Goal: Task Accomplishment & Management: Manage account settings

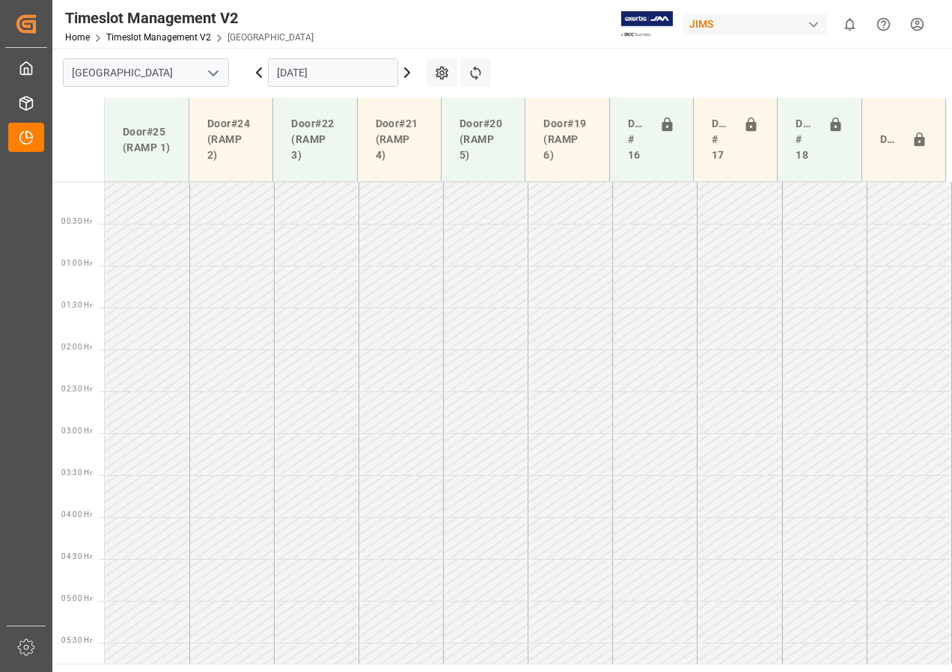
scroll to position [459, 0]
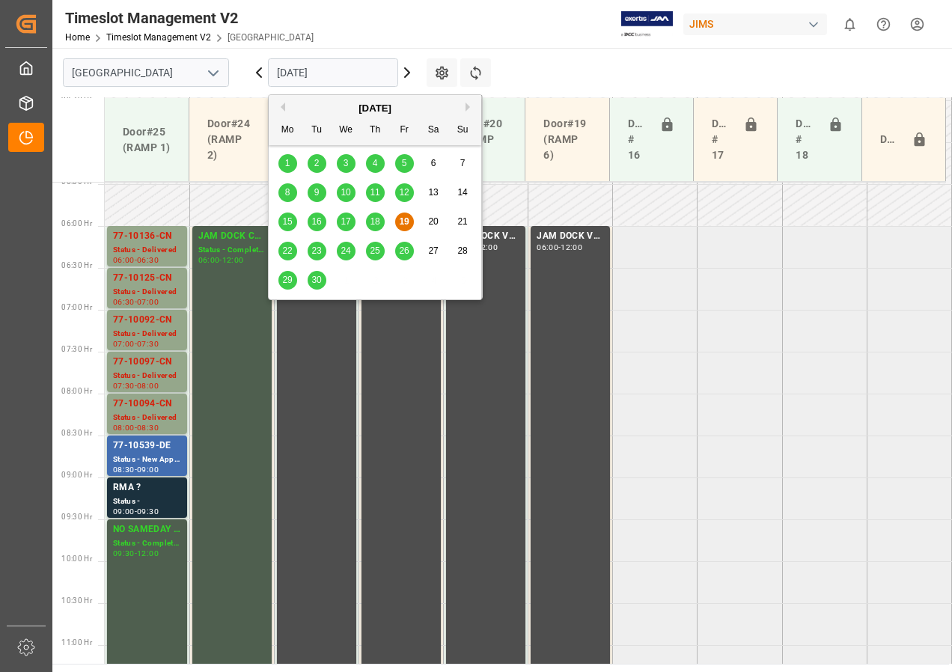
click at [356, 79] on input "[DATE]" at bounding box center [333, 72] width 130 height 28
click at [288, 248] on span "22" at bounding box center [287, 250] width 10 height 10
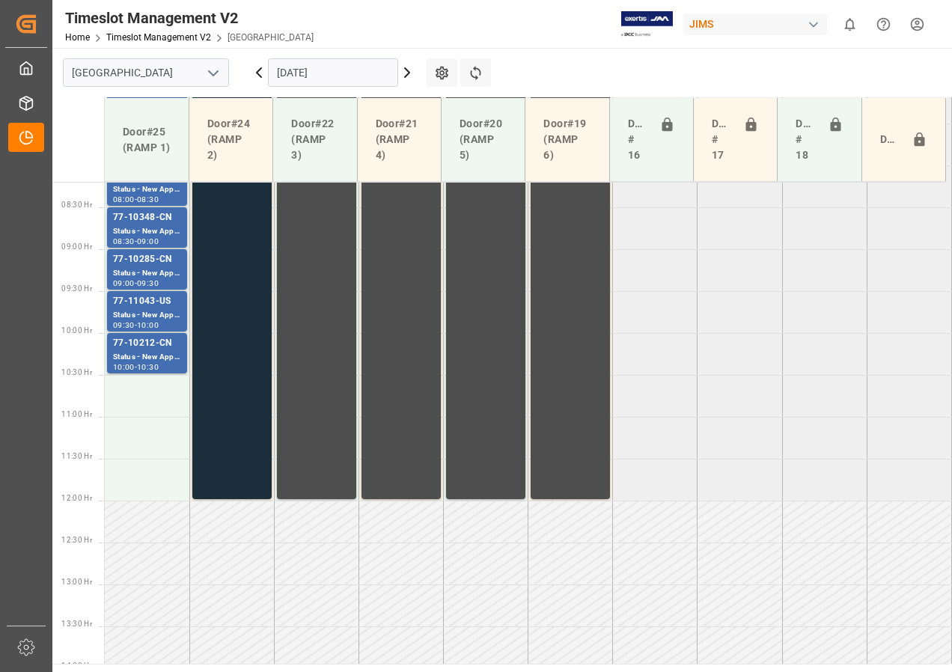
scroll to position [692, 0]
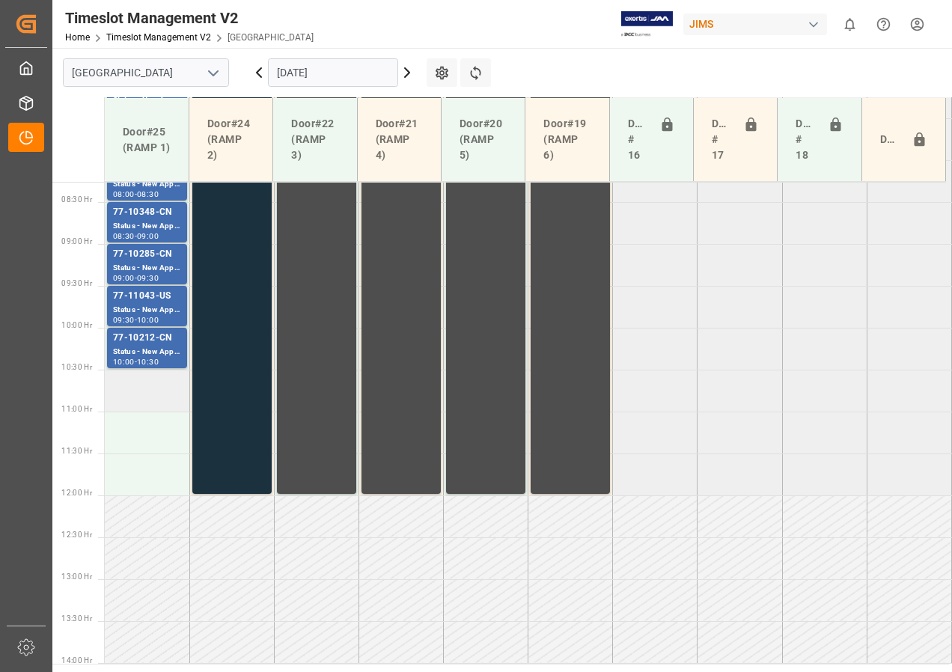
click at [141, 394] on td at bounding box center [147, 391] width 85 height 42
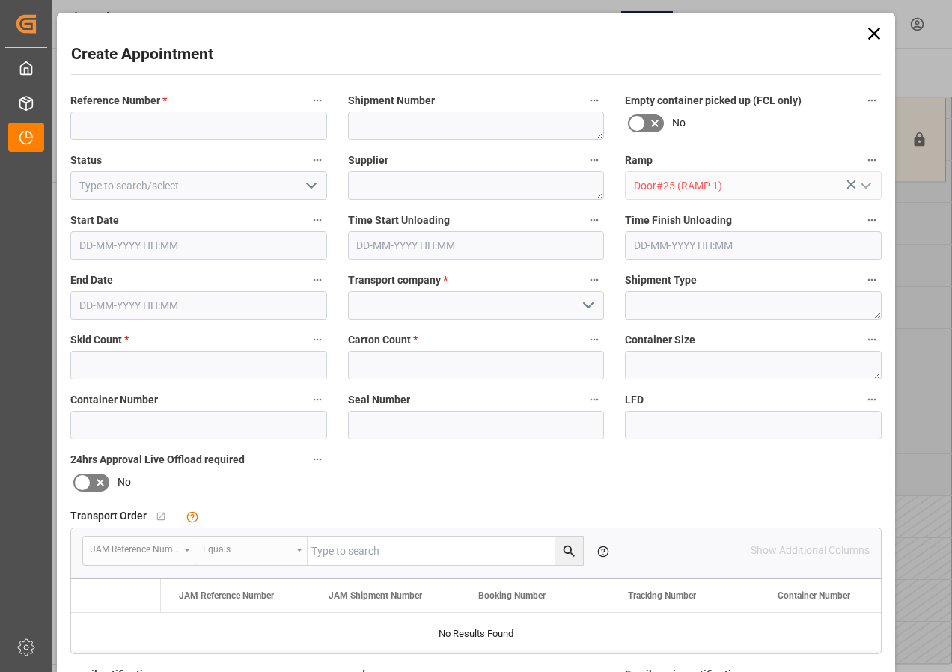
type input "[DATE] 10:30"
type input "[DATE] 11:00"
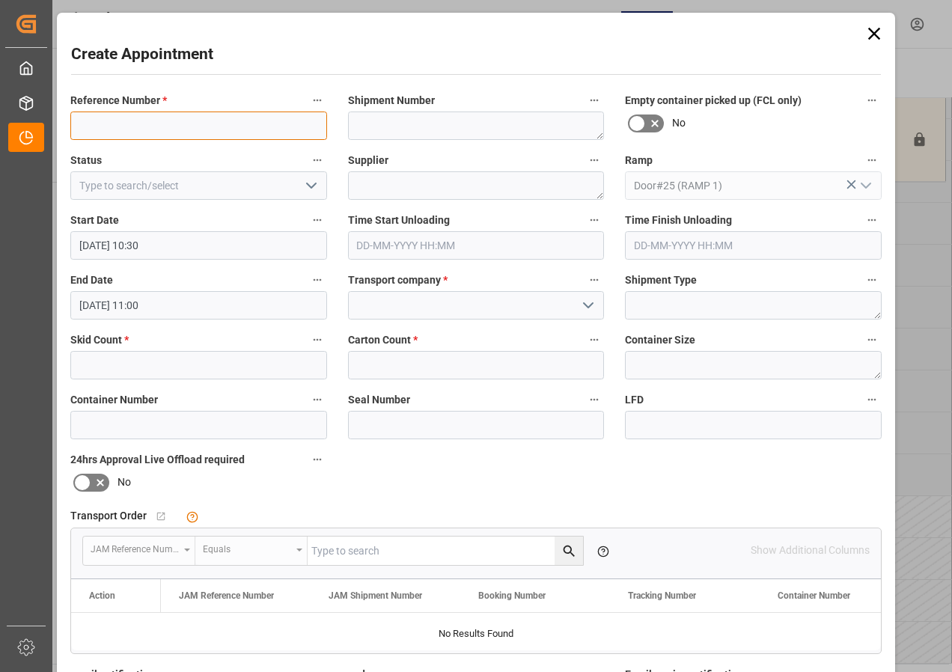
click at [193, 128] on input at bounding box center [198, 125] width 257 height 28
type input "JAM DOCK CONTROL"
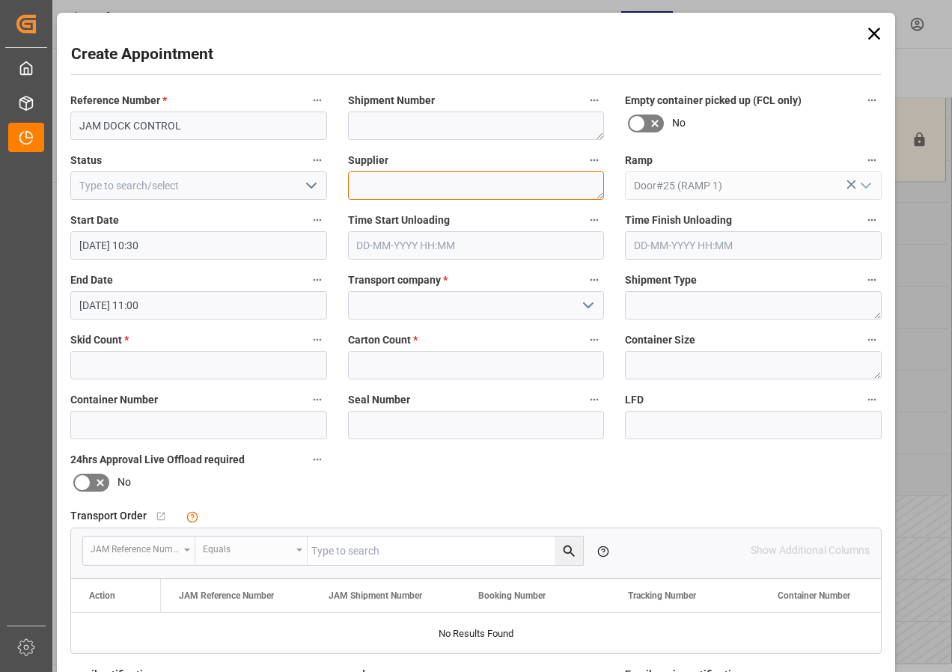
click at [367, 191] on textarea at bounding box center [476, 185] width 257 height 28
type textarea "JAM DOCK CONTROL"
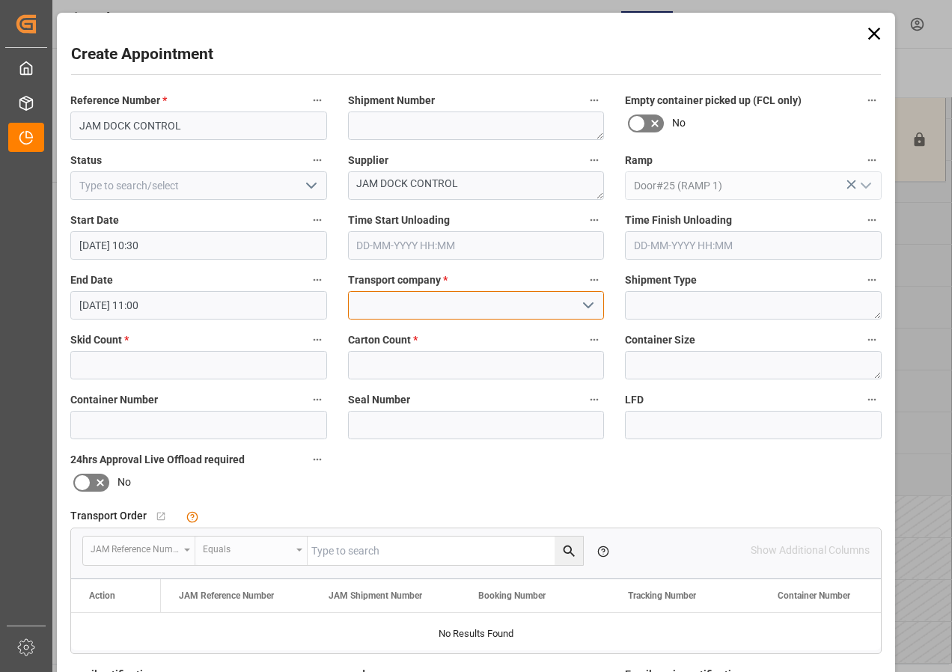
click at [437, 305] on input at bounding box center [476, 305] width 257 height 28
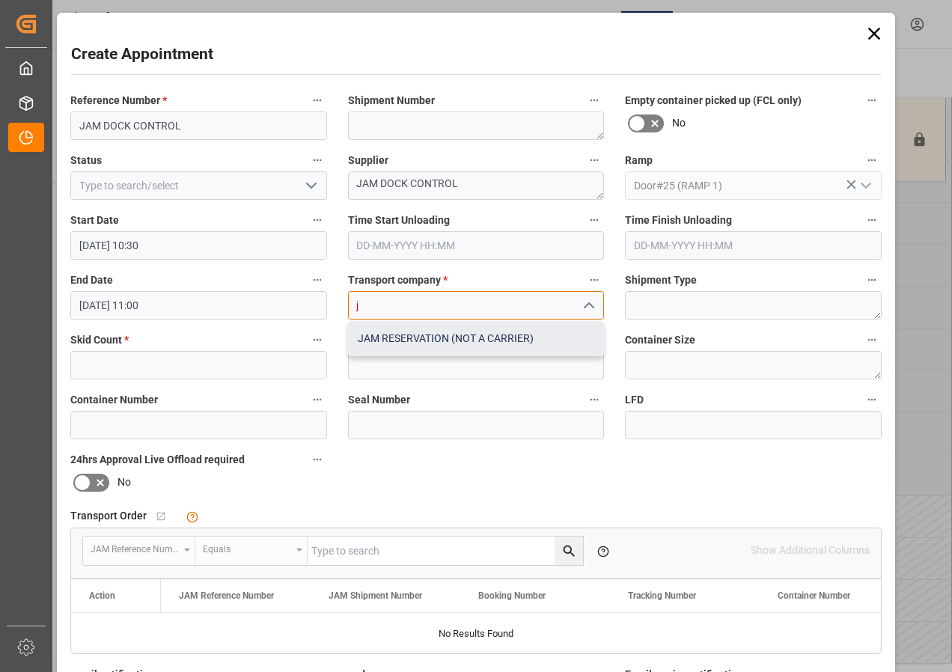
click at [421, 337] on div "JAM RESERVATION (NOT A CARRIER)" at bounding box center [476, 339] width 255 height 34
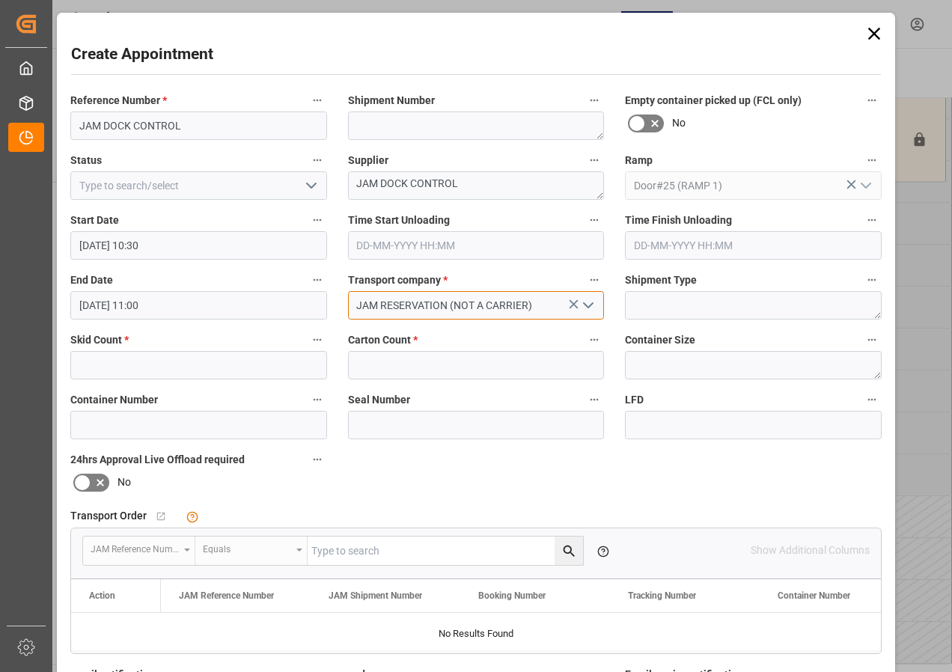
type input "JAM RESERVATION (NOT A CARRIER)"
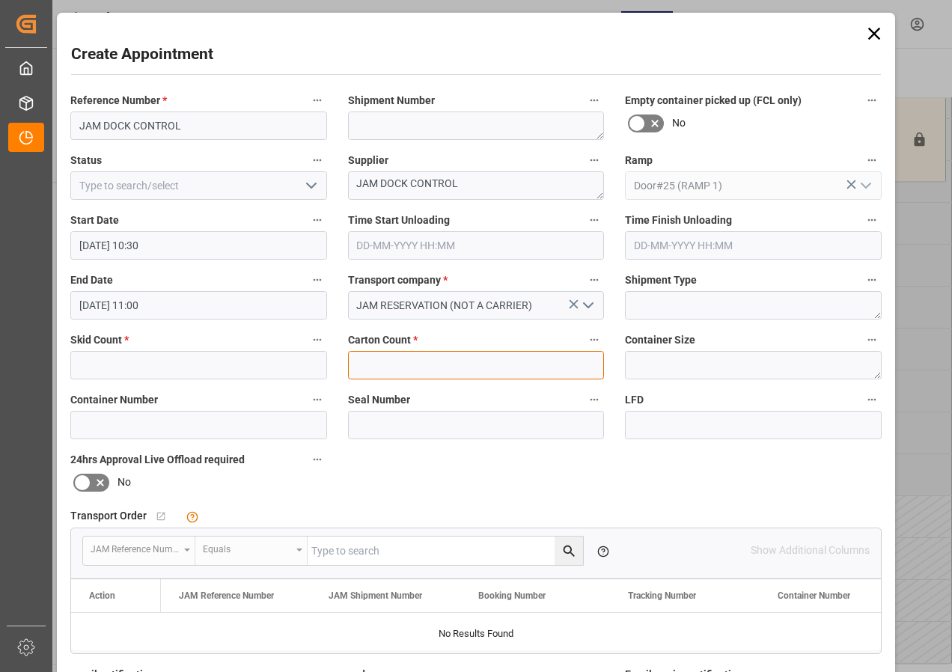
click at [413, 357] on input "text" at bounding box center [476, 365] width 257 height 28
type input "0"
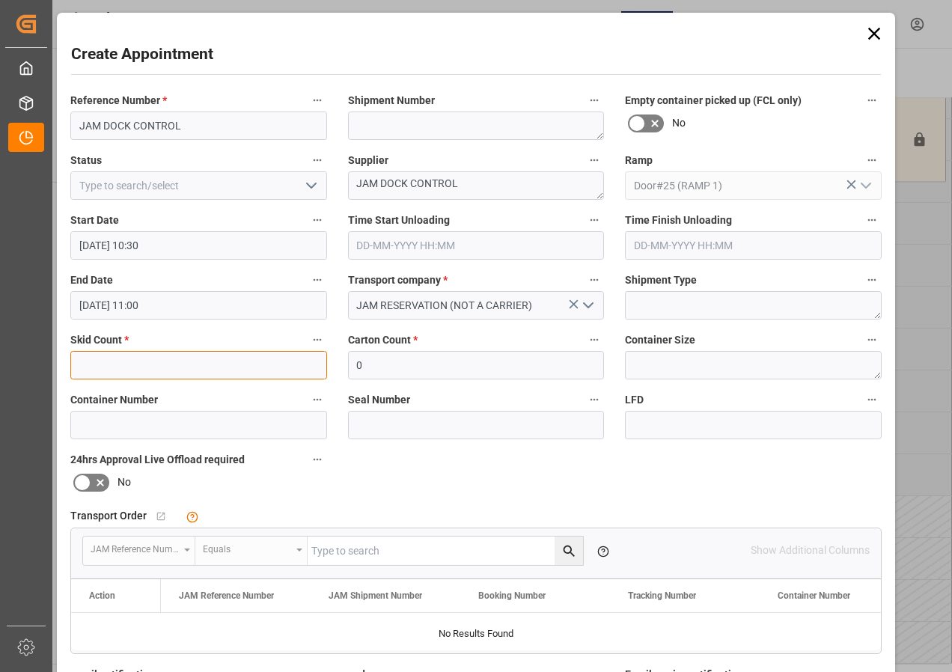
click at [208, 364] on input "text" at bounding box center [198, 365] width 257 height 28
type input "0"
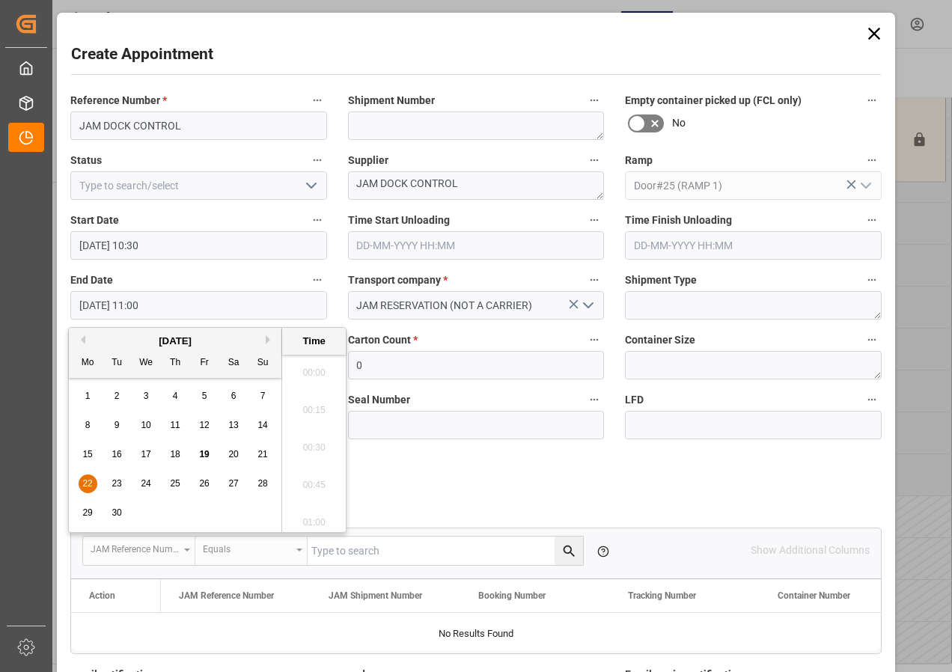
click at [108, 306] on input "[DATE] 11:00" at bounding box center [198, 305] width 257 height 28
click at [87, 479] on span "22" at bounding box center [87, 483] width 10 height 10
click at [314, 439] on li "12:00" at bounding box center [314, 442] width 64 height 37
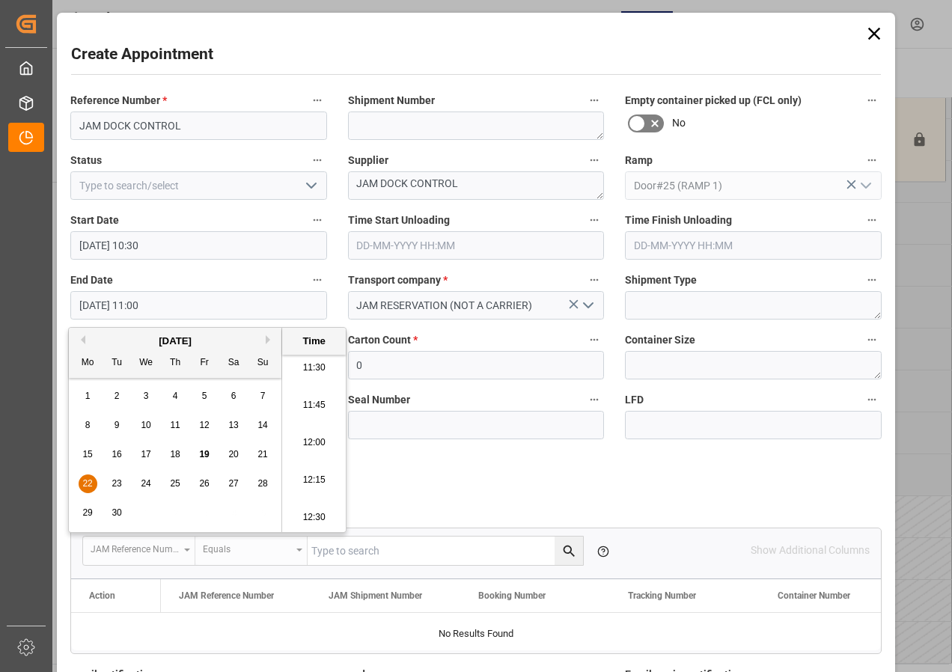
type input "[DATE] 12:00"
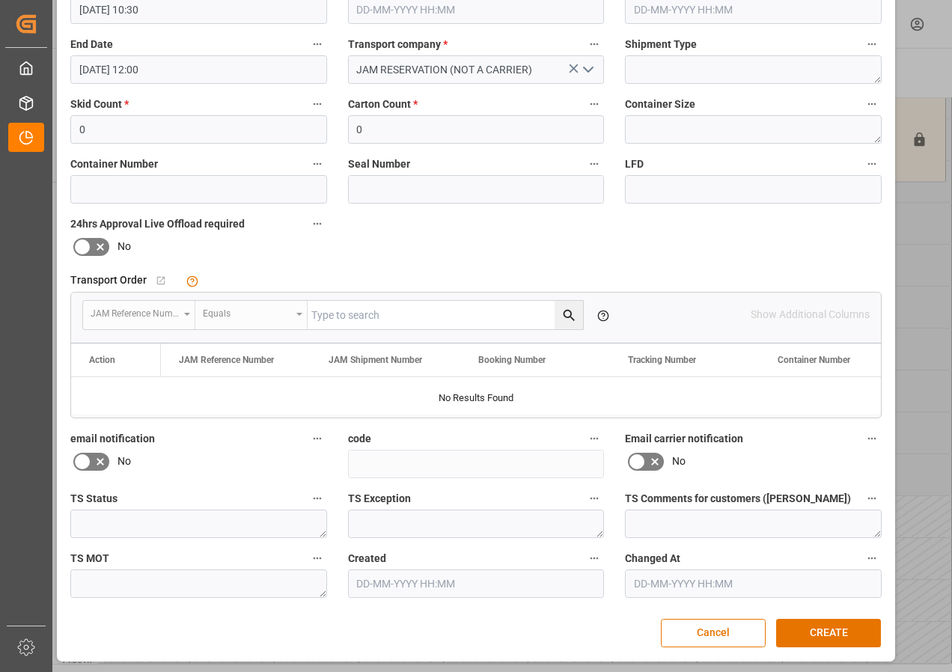
scroll to position [238, 0]
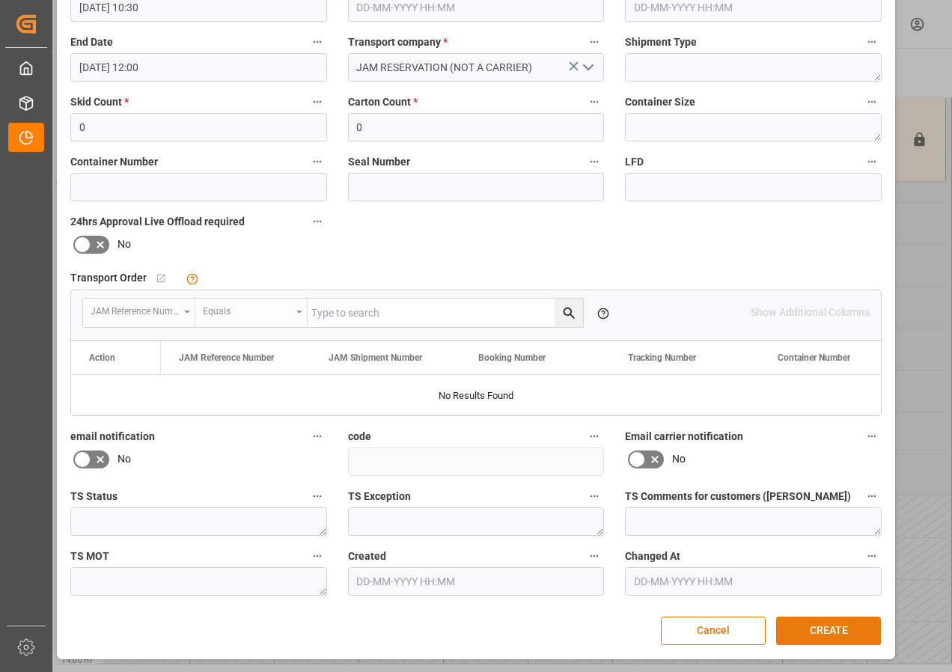
click at [843, 631] on button "CREATE" at bounding box center [828, 631] width 105 height 28
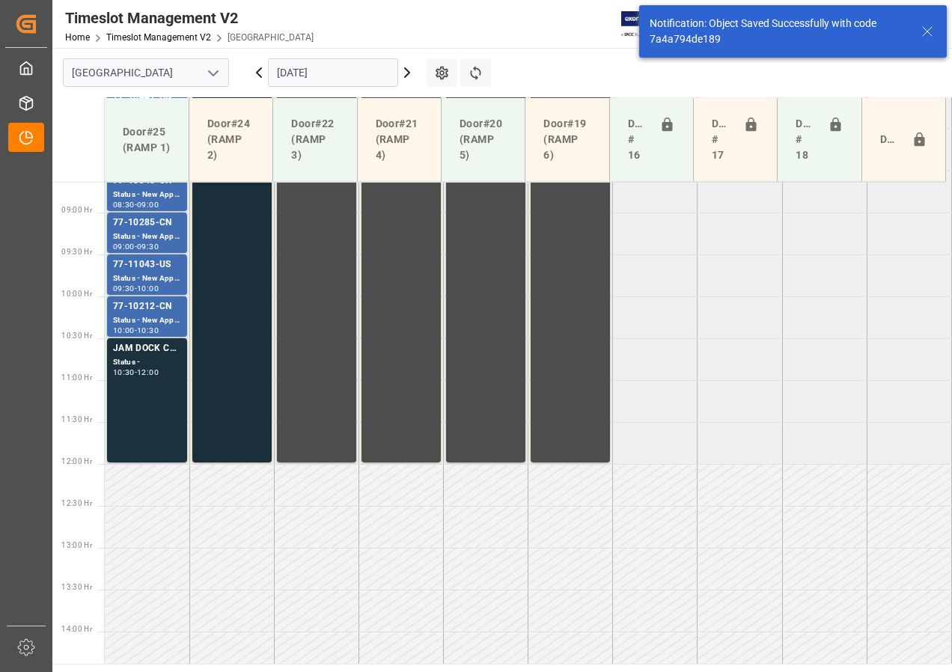
scroll to position [701, 0]
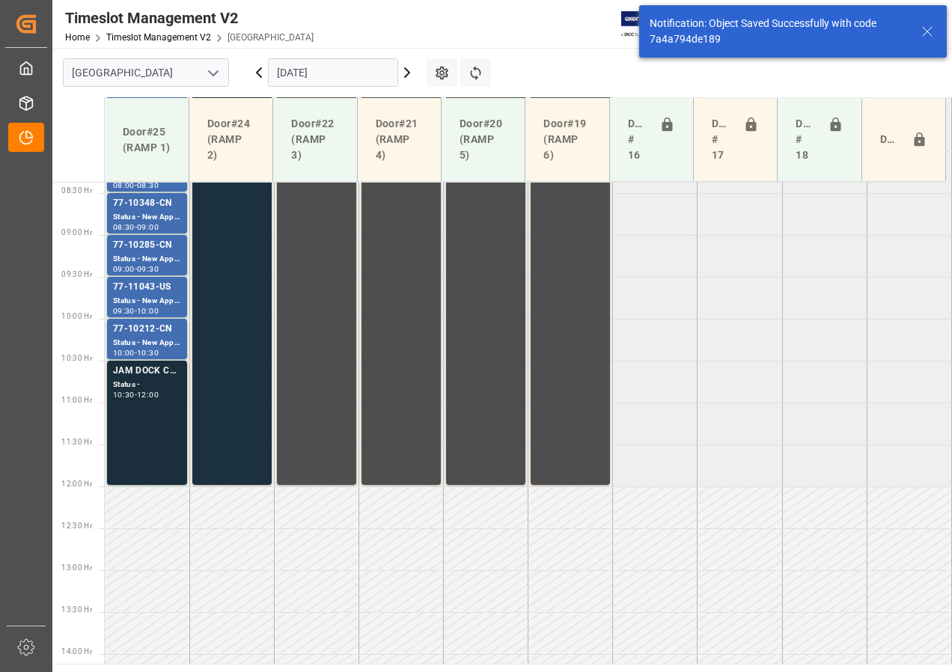
click at [135, 394] on div "-" at bounding box center [136, 394] width 2 height 7
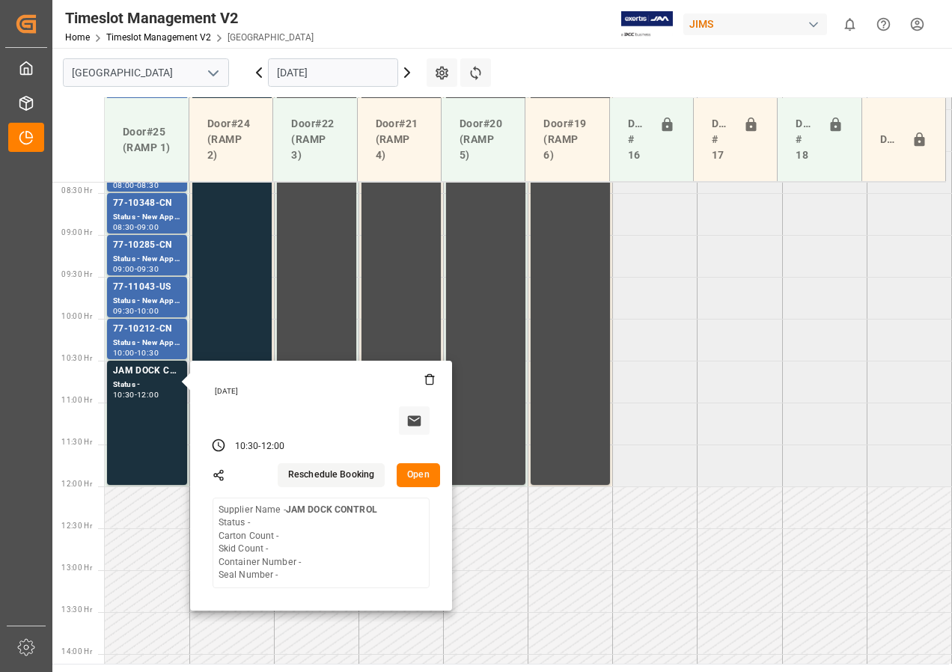
click at [415, 474] on button "Open" at bounding box center [418, 475] width 43 height 24
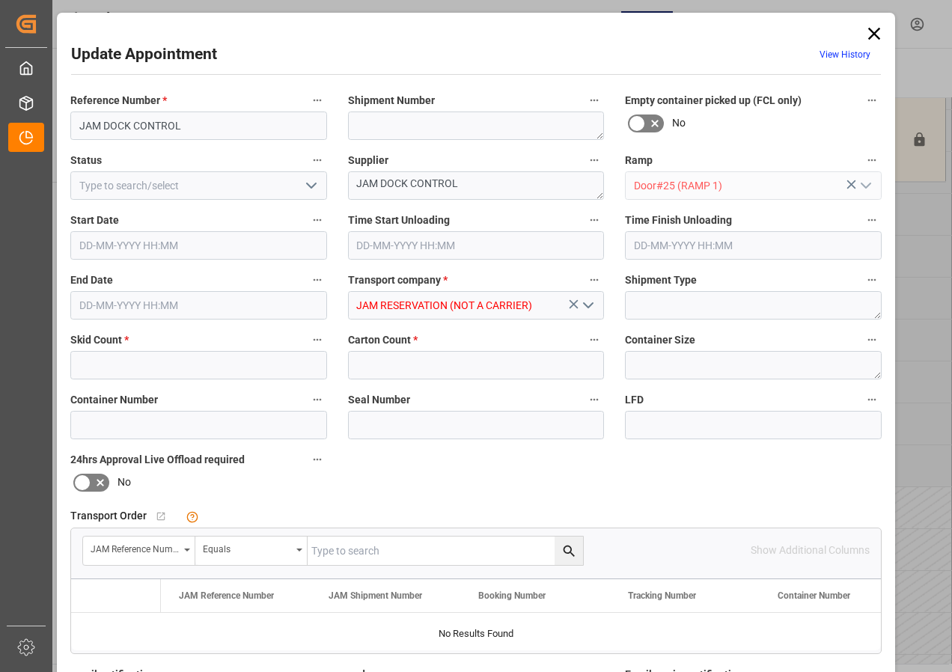
type input "0"
type input "[DATE] 10:30"
type input "[DATE] 12:00"
type input "[DATE] 13:13"
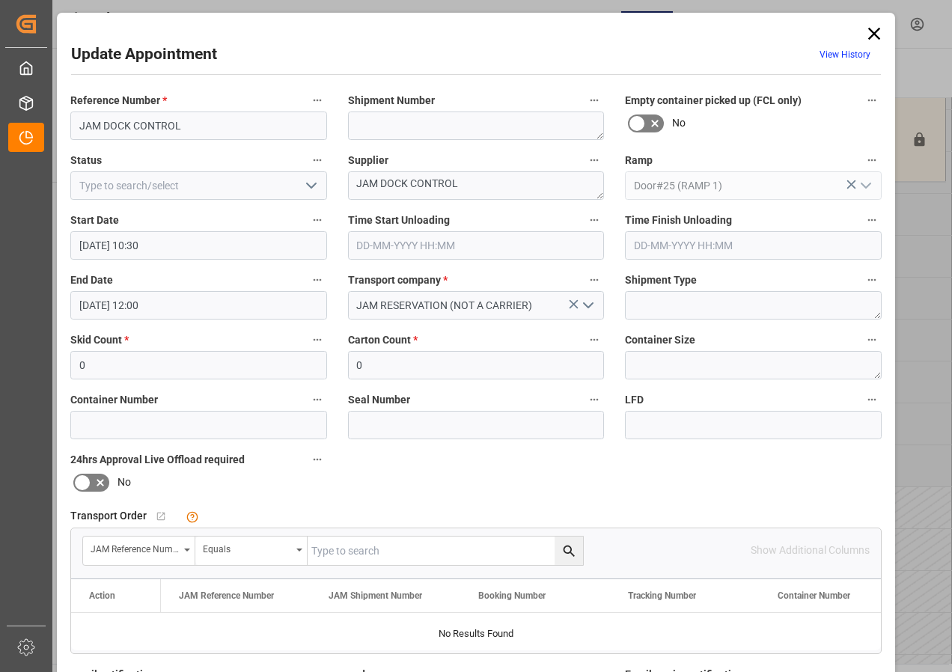
click at [309, 186] on icon "open menu" at bounding box center [311, 186] width 18 height 18
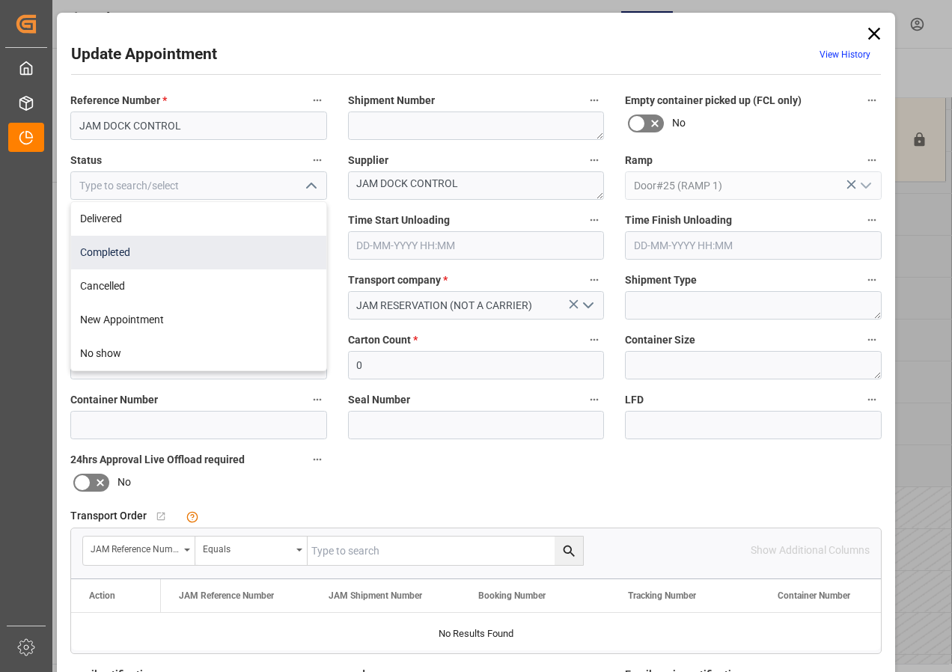
click at [114, 256] on div "Completed" at bounding box center [198, 253] width 255 height 34
type input "Completed"
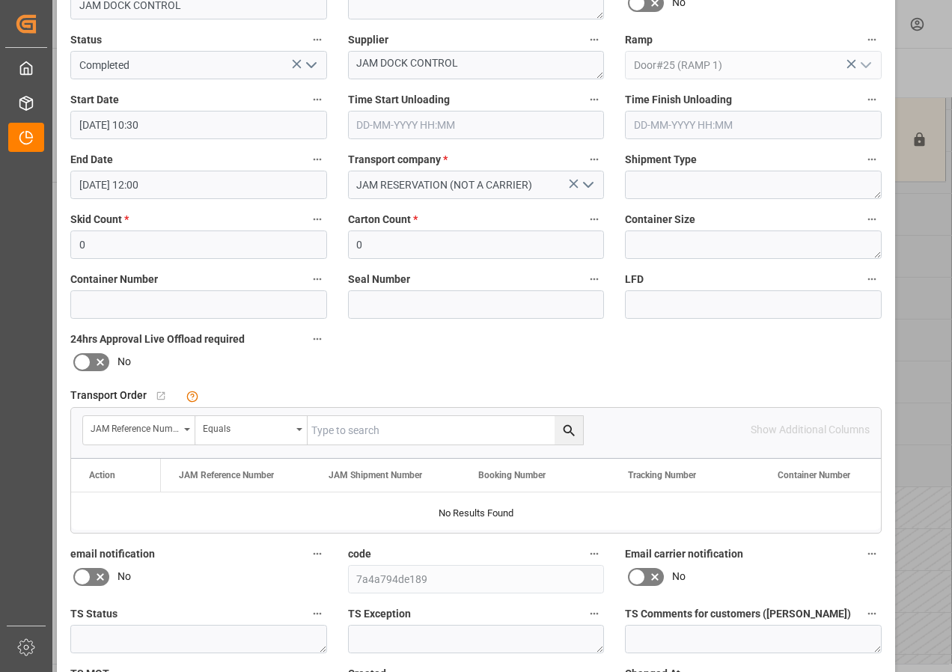
scroll to position [238, 0]
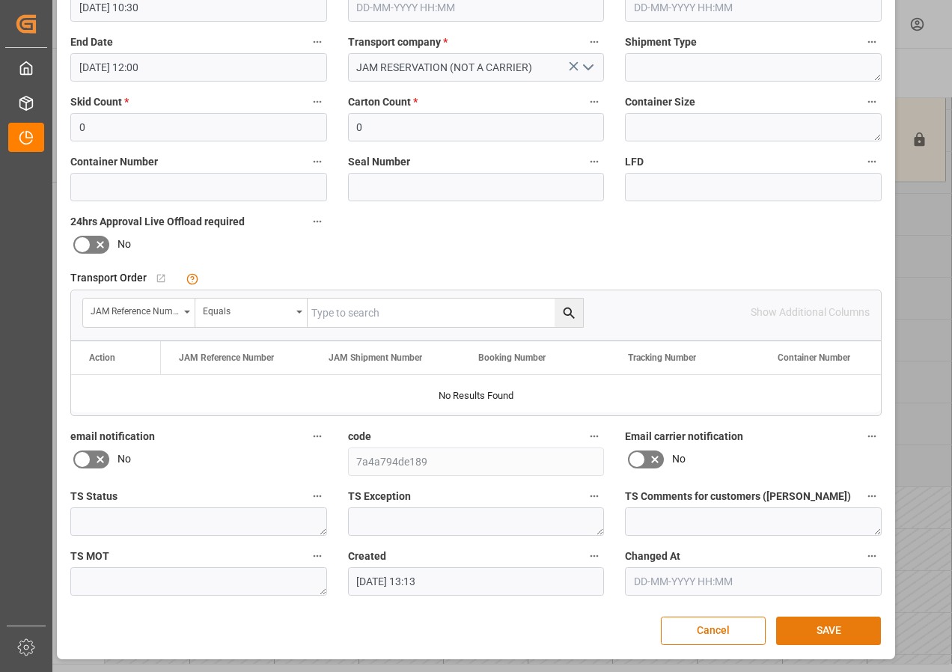
click at [831, 633] on button "SAVE" at bounding box center [828, 631] width 105 height 28
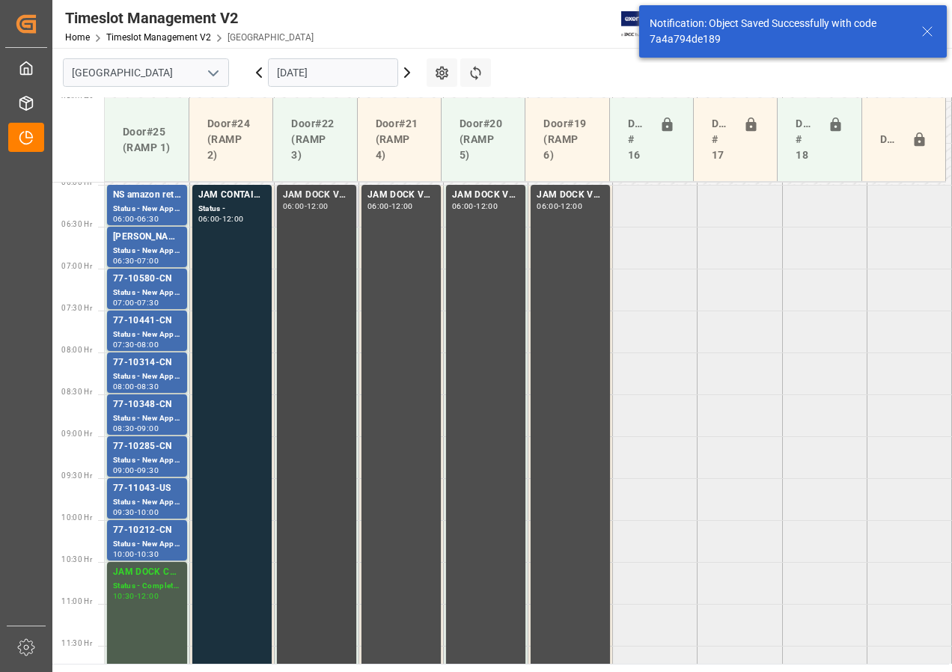
scroll to position [477, 0]
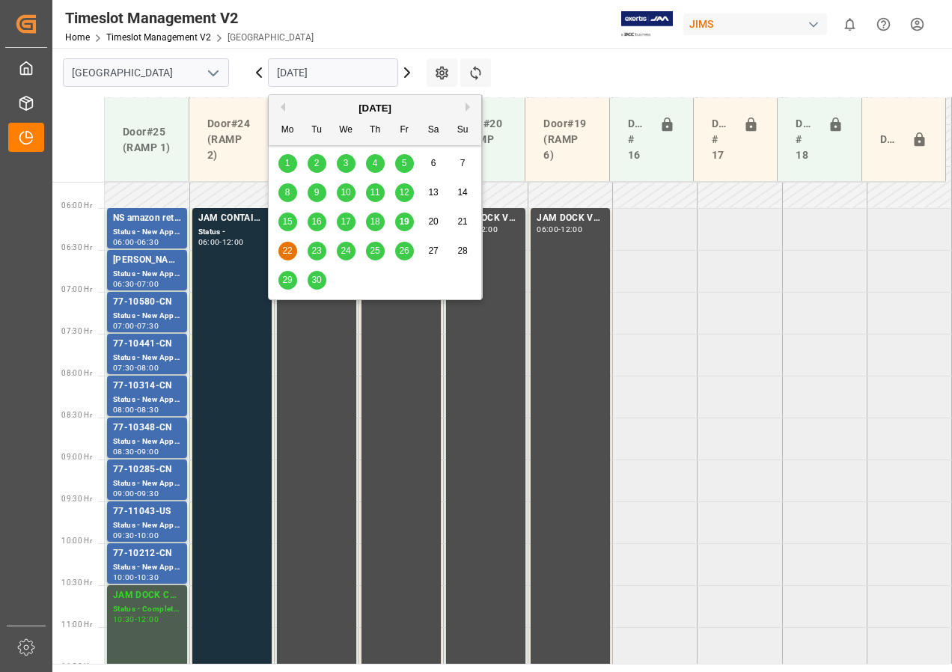
click at [296, 79] on input "[DATE]" at bounding box center [333, 72] width 130 height 28
click at [311, 245] on div "23" at bounding box center [317, 251] width 19 height 18
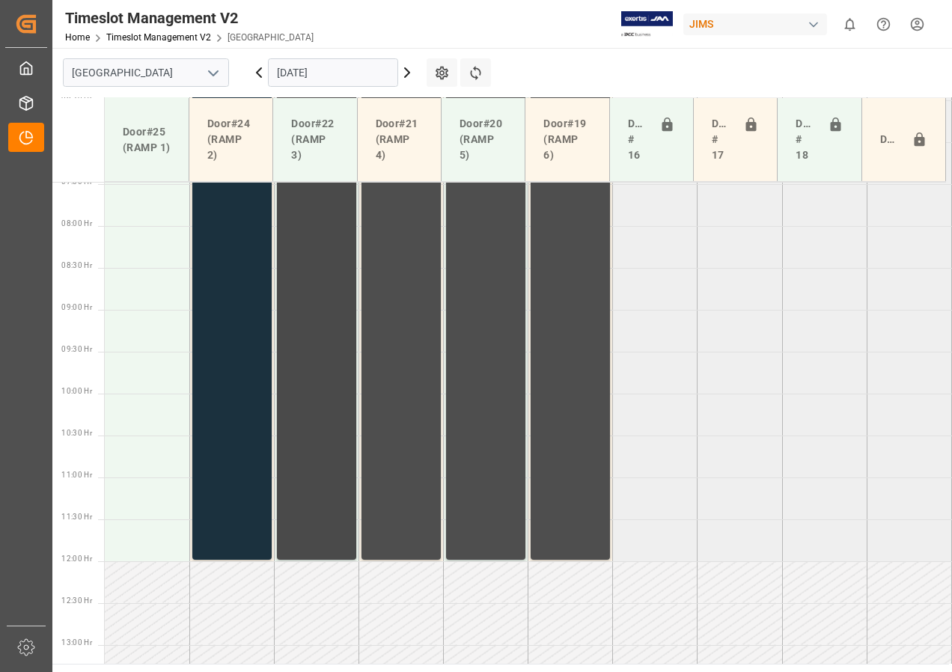
scroll to position [459, 0]
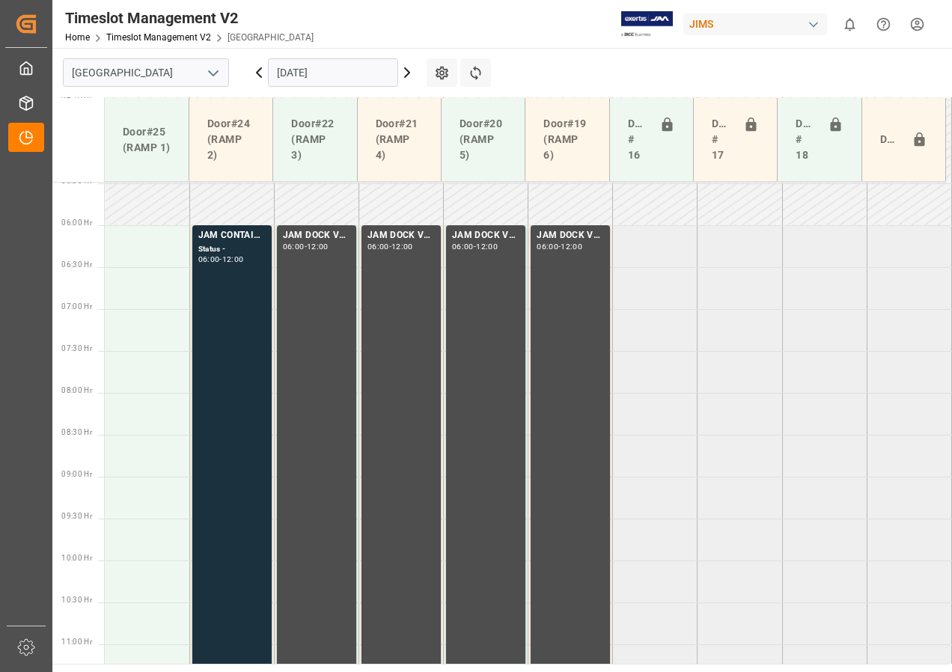
click at [287, 70] on input "[DATE]" at bounding box center [333, 72] width 130 height 28
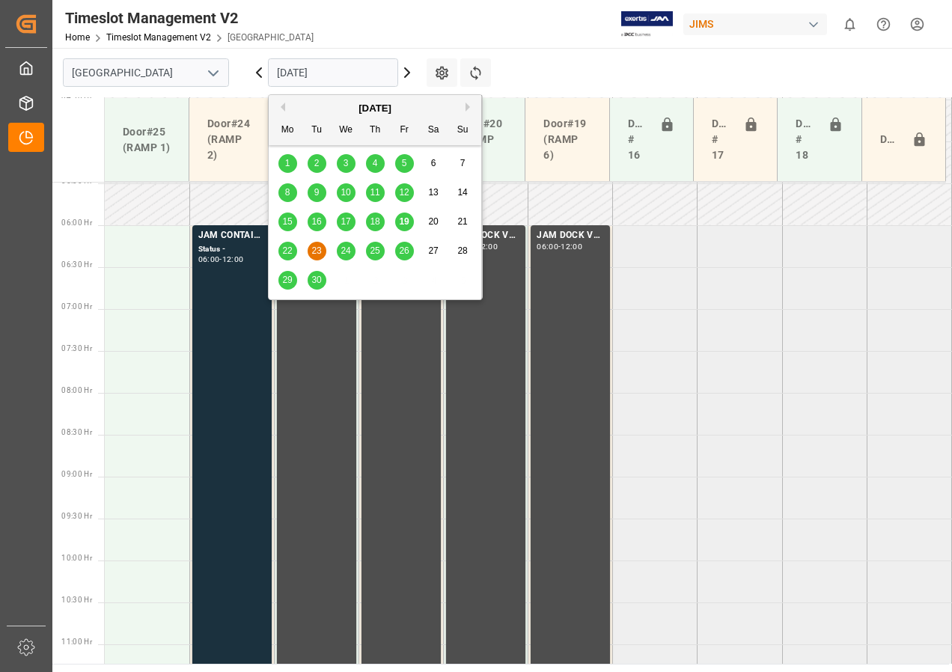
click at [407, 223] on span "19" at bounding box center [404, 221] width 10 height 10
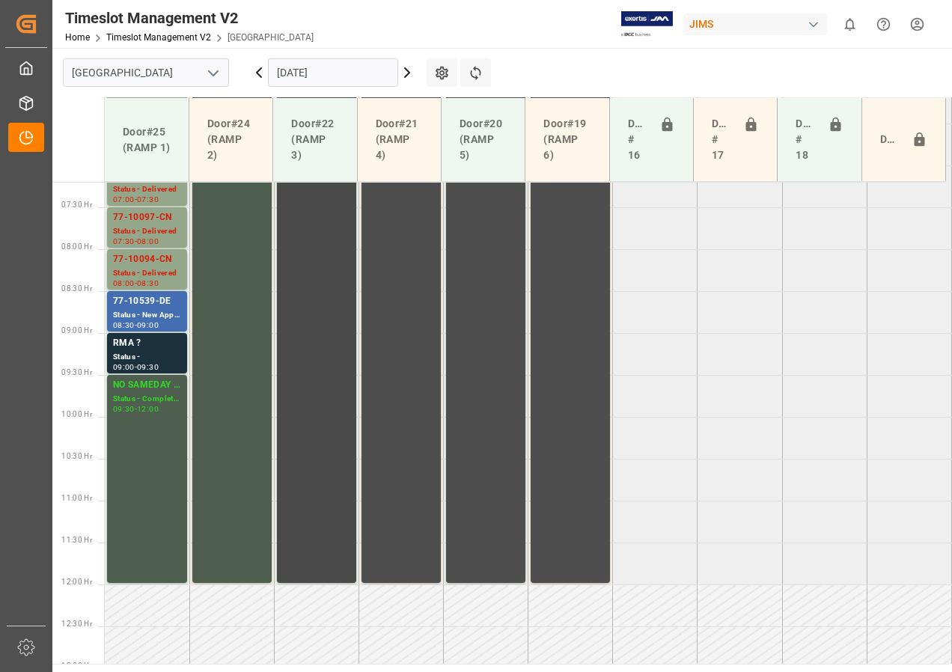
scroll to position [468, 0]
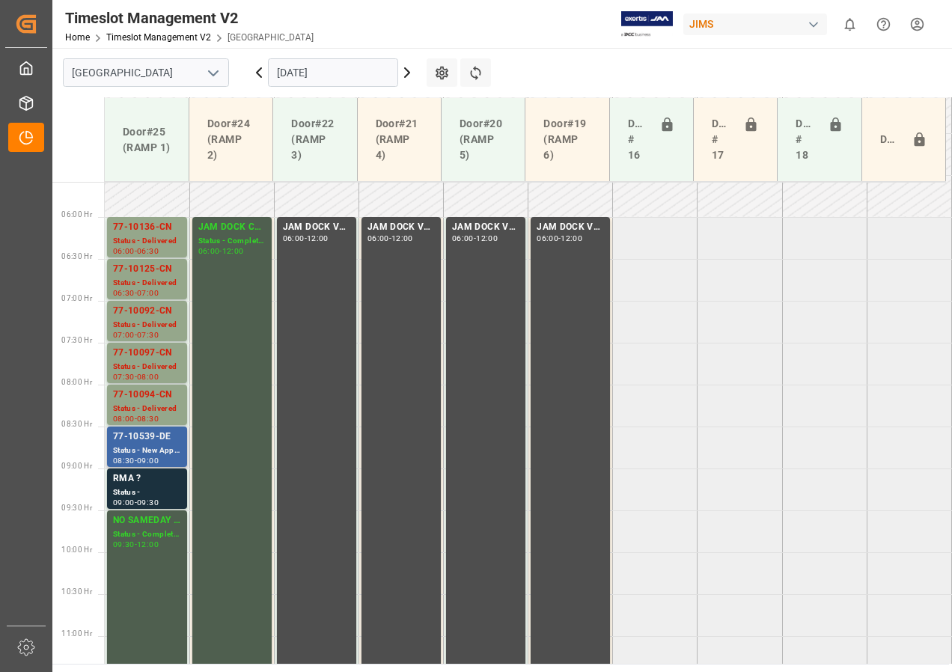
click at [150, 436] on div "77-10539-DE" at bounding box center [147, 437] width 68 height 15
click at [153, 480] on div "RMA ?" at bounding box center [147, 478] width 68 height 15
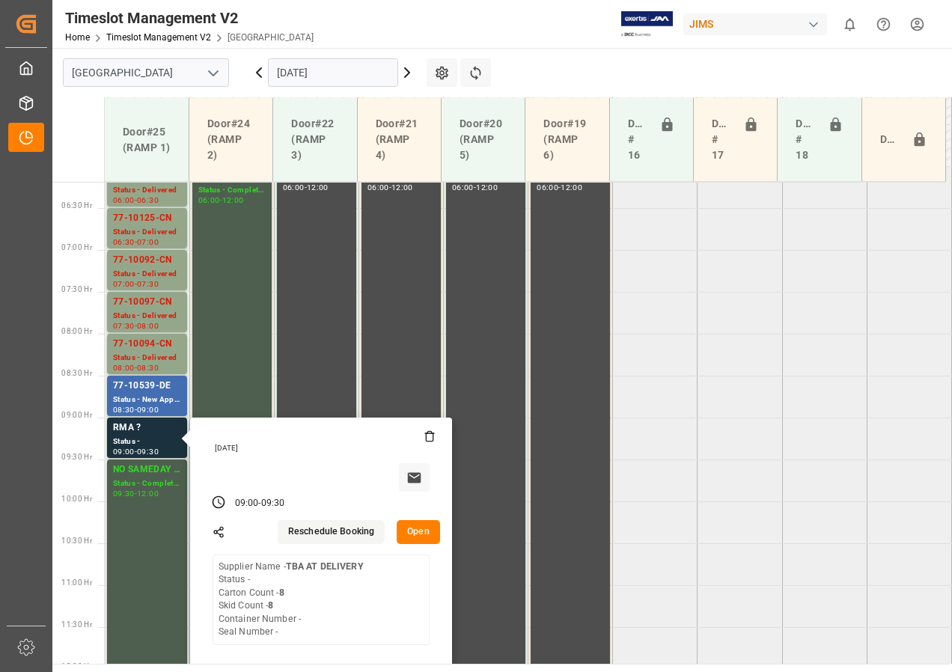
scroll to position [543, 0]
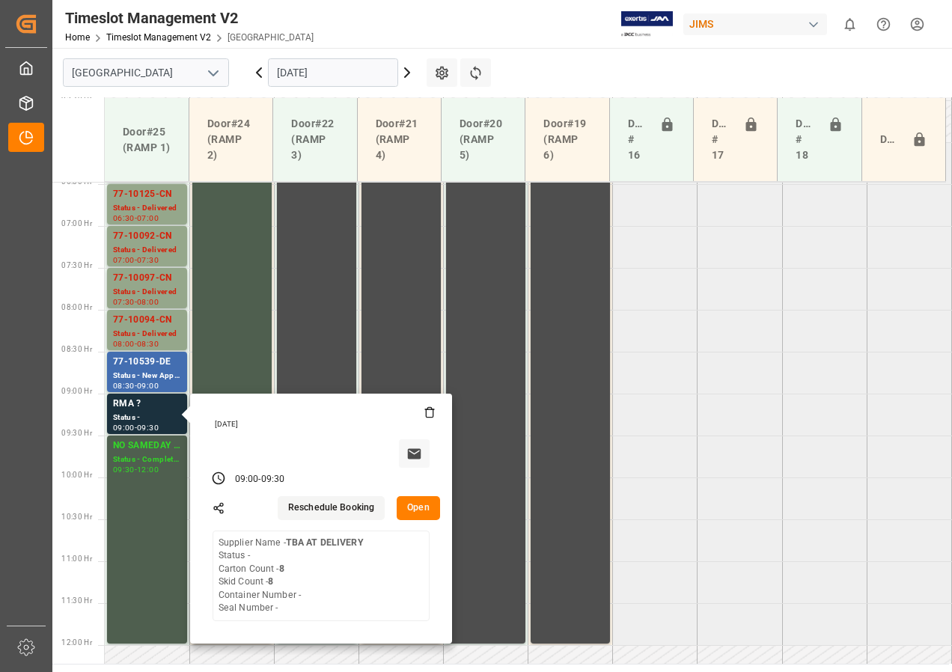
click at [774, 515] on tabel "77-10136-CN Status - Delivered 06:00 - 06:30 JAM DOCK CONTROL Status - Complete…" at bounding box center [528, 645] width 847 height 2012
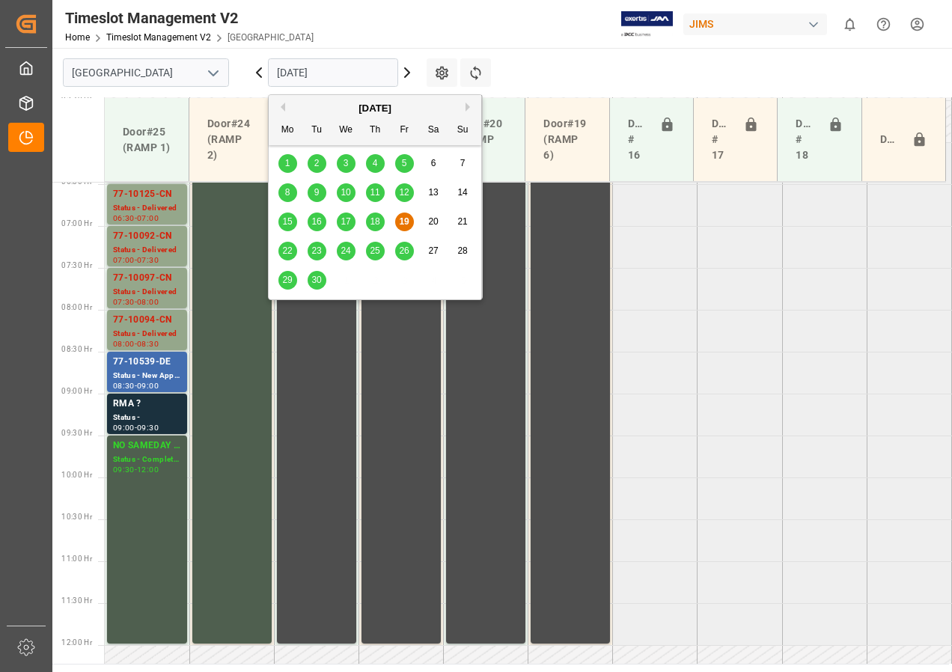
click at [323, 72] on input "[DATE]" at bounding box center [333, 72] width 130 height 28
click at [319, 248] on span "23" at bounding box center [316, 250] width 10 height 10
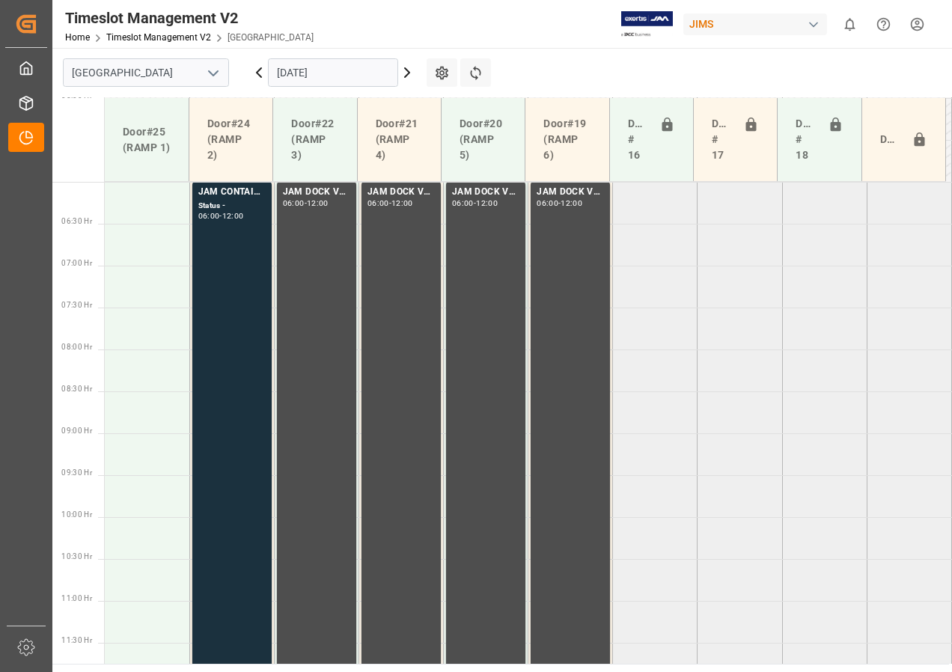
scroll to position [477, 0]
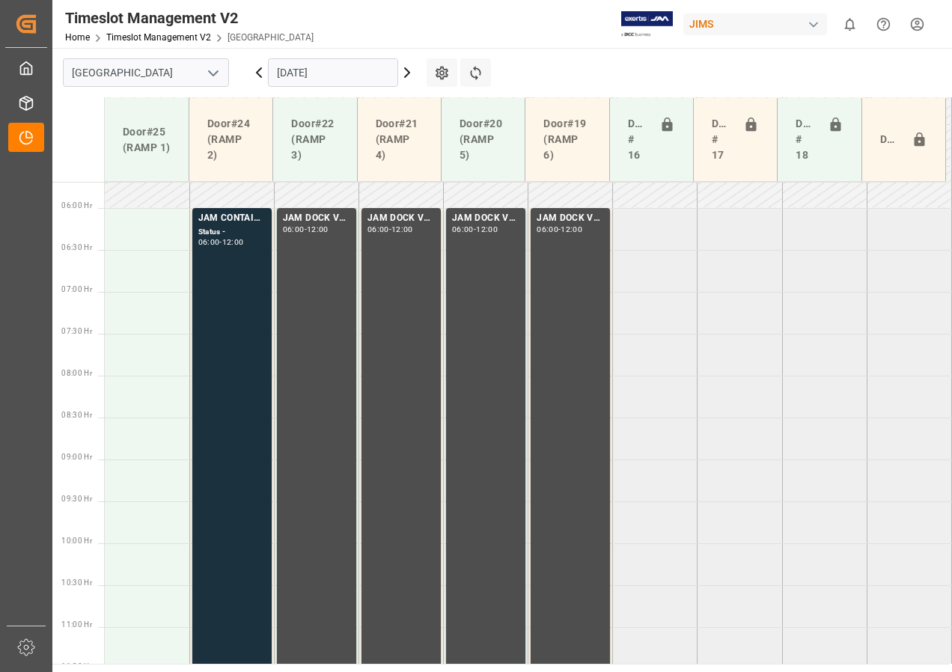
click at [292, 76] on input "[DATE]" at bounding box center [333, 72] width 130 height 28
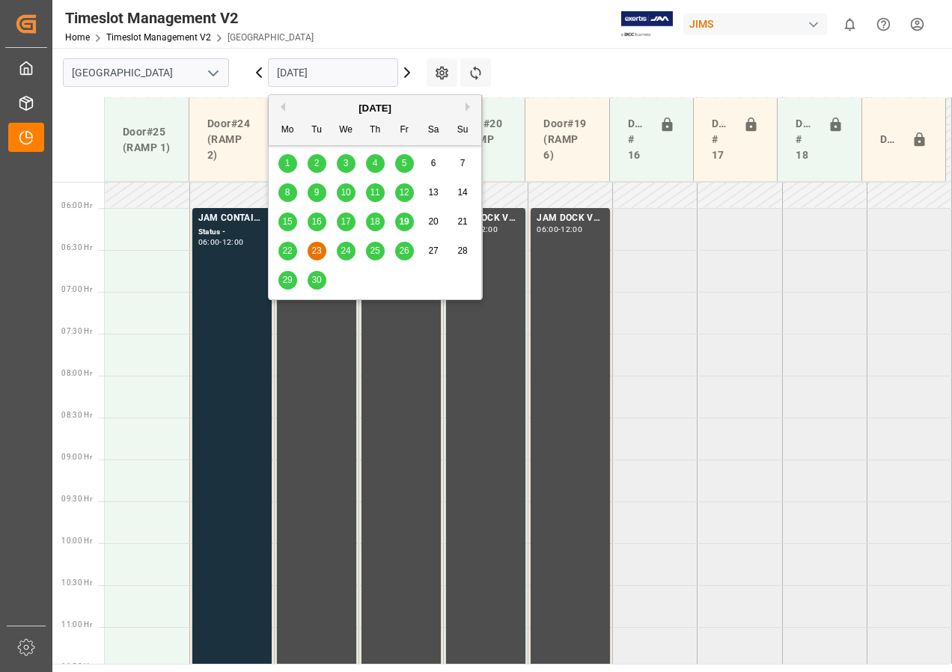
click at [399, 219] on span "19" at bounding box center [404, 221] width 10 height 10
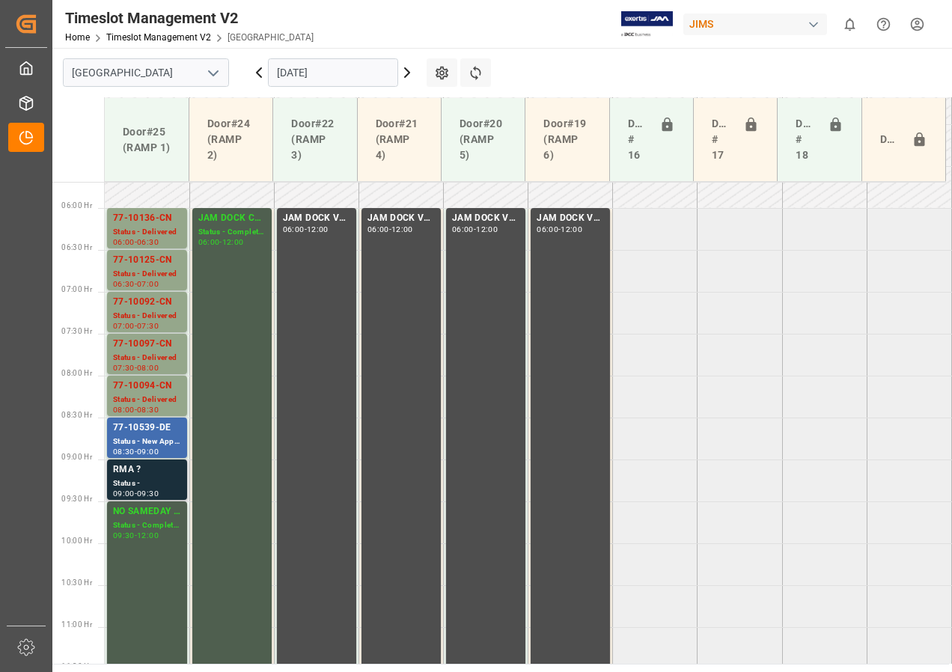
click at [138, 481] on div "Status -" at bounding box center [147, 483] width 68 height 13
click at [150, 472] on div "RMA ?" at bounding box center [147, 469] width 68 height 15
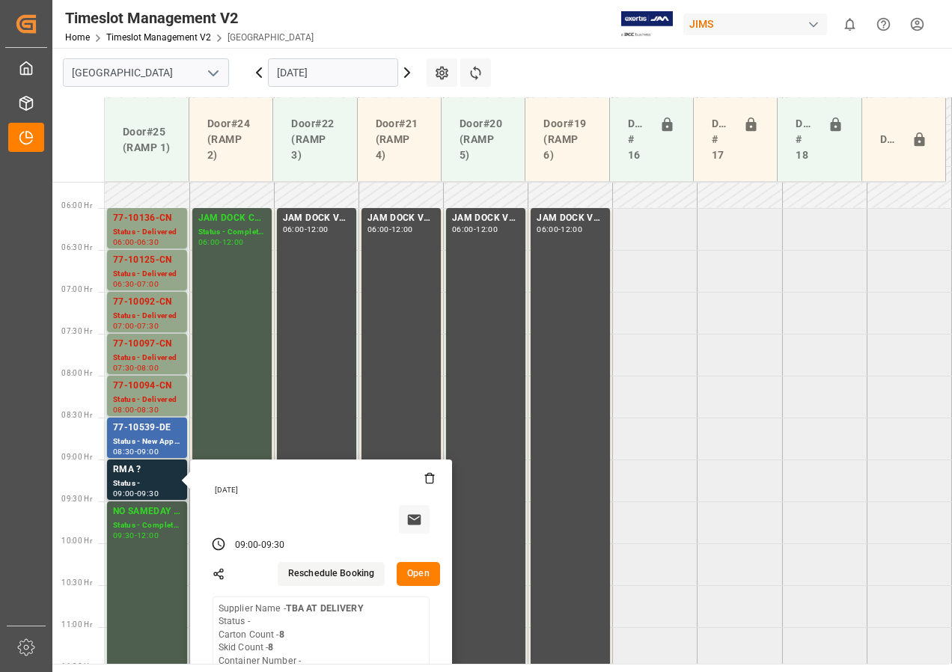
click at [419, 573] on button "Open" at bounding box center [418, 574] width 43 height 24
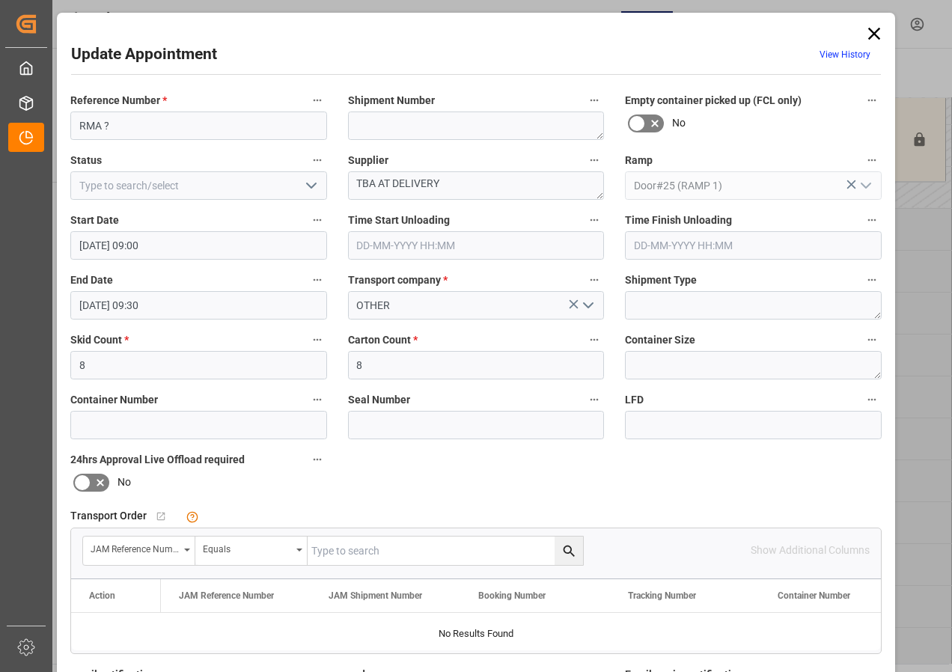
click at [308, 186] on icon "open menu" at bounding box center [311, 186] width 18 height 18
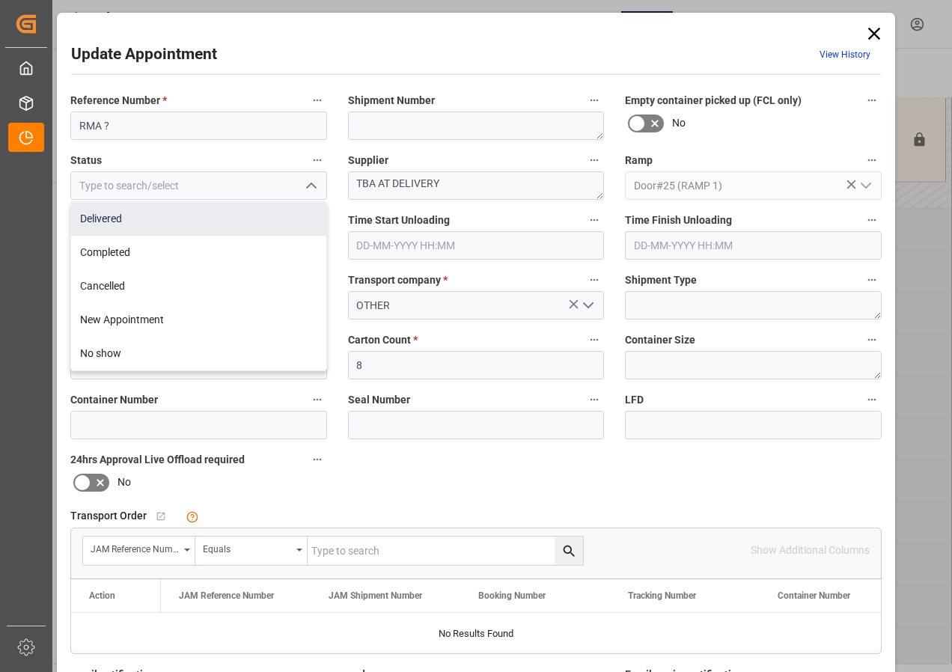
click at [109, 221] on div "Delivered" at bounding box center [198, 219] width 255 height 34
type input "Delivered"
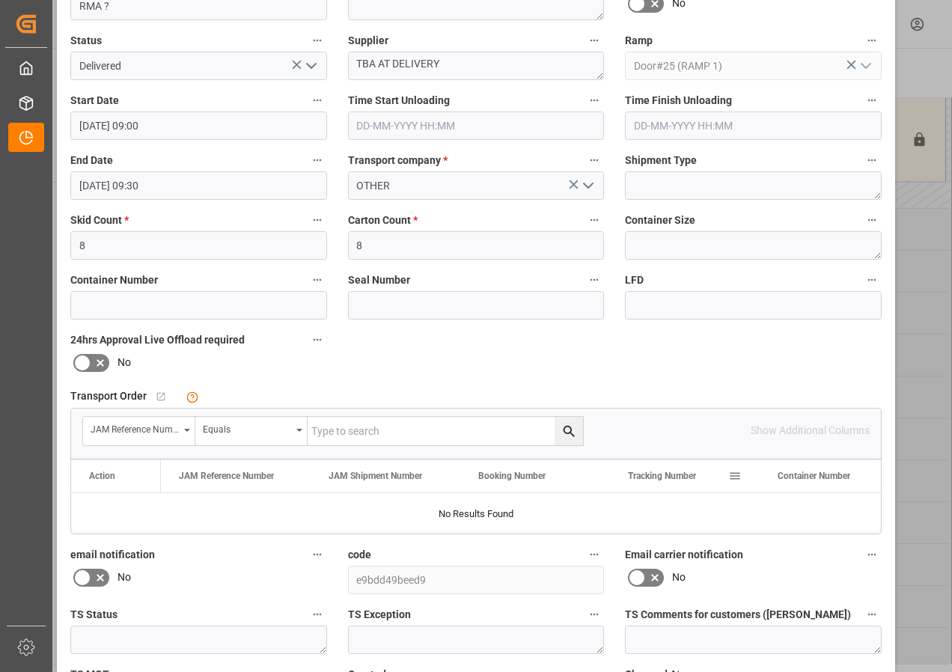
scroll to position [238, 0]
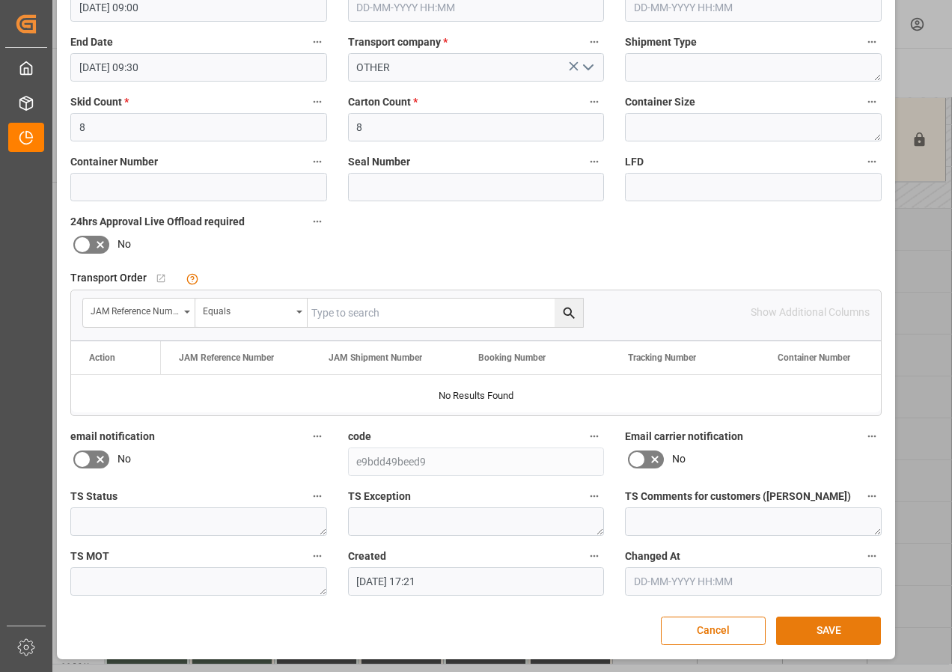
click at [805, 626] on button "SAVE" at bounding box center [828, 631] width 105 height 28
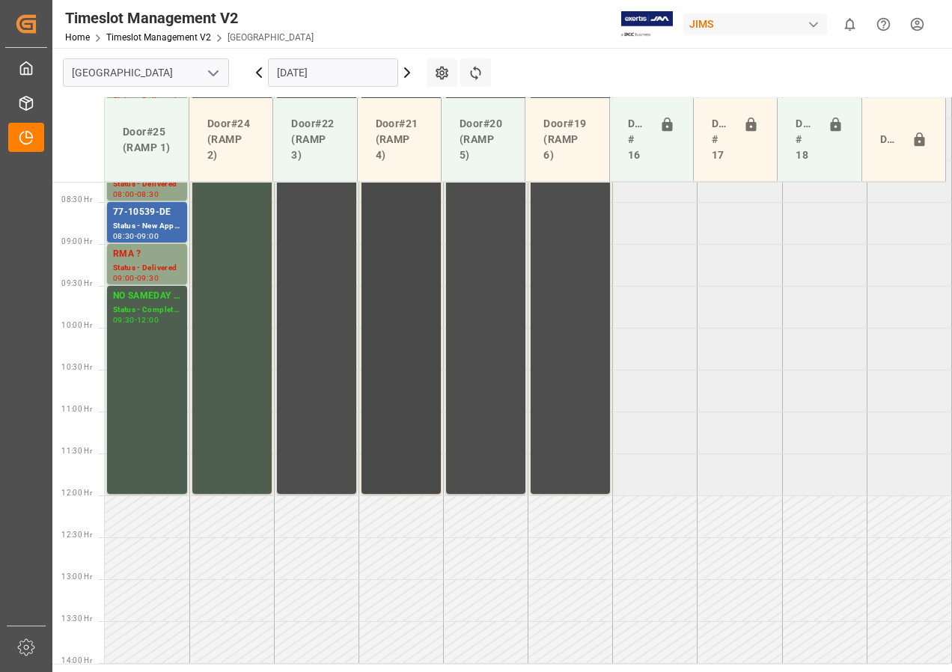
scroll to position [468, 0]
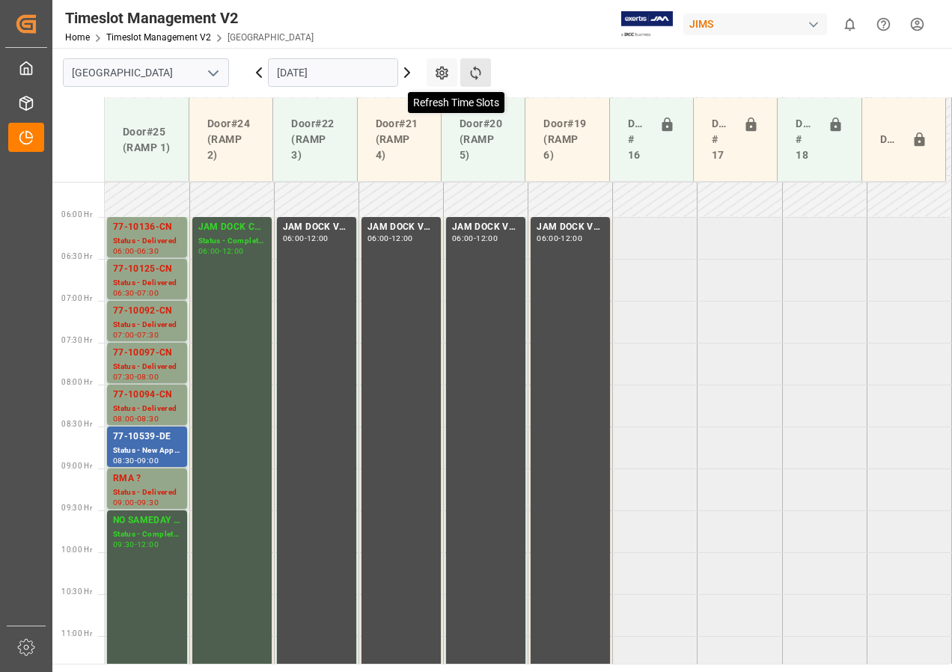
click at [480, 69] on icon at bounding box center [476, 73] width 16 height 16
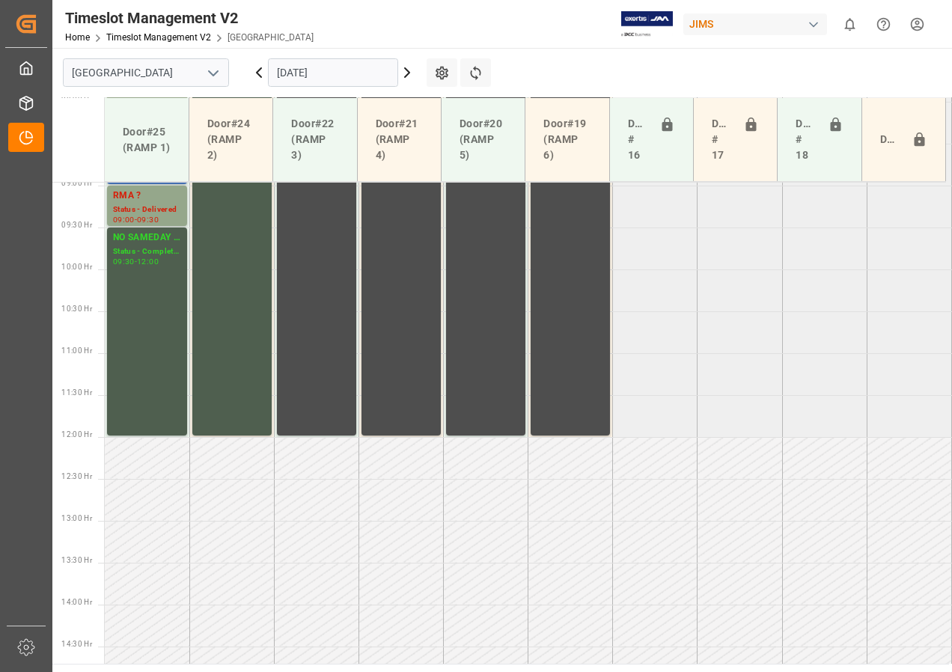
scroll to position [776, 0]
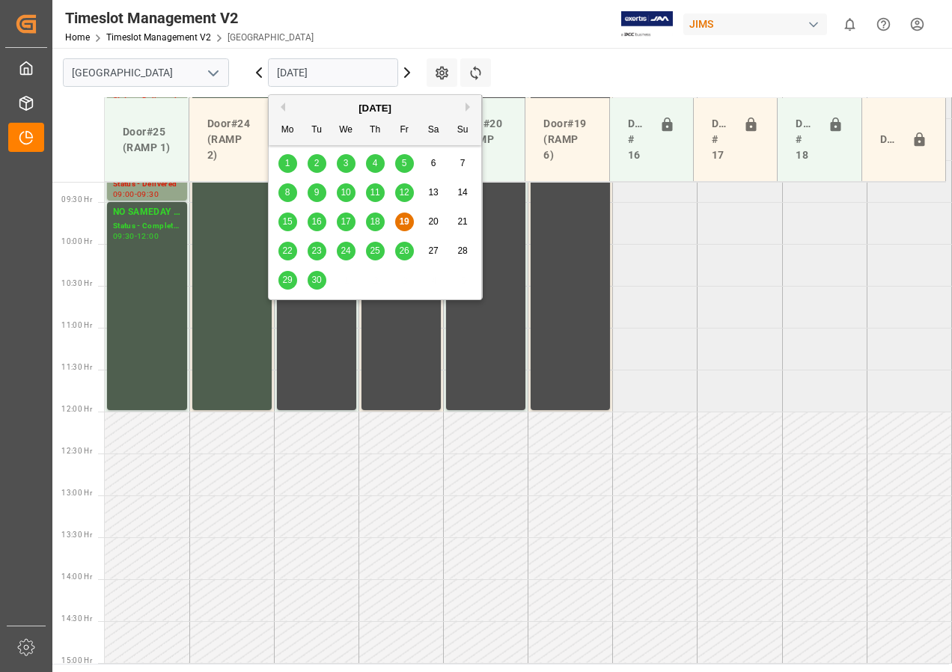
click at [301, 79] on input "[DATE]" at bounding box center [333, 72] width 130 height 28
click at [314, 249] on span "23" at bounding box center [316, 250] width 10 height 10
